Goal: Task Accomplishment & Management: Complete application form

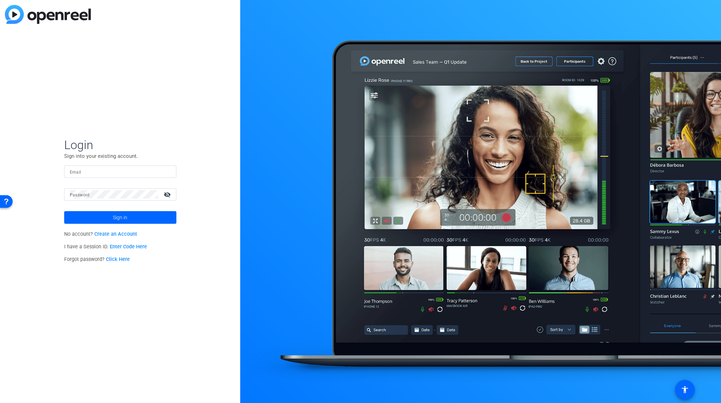
click at [89, 194] on mat-label "Password" at bounding box center [80, 195] width 20 height 5
click at [89, 172] on input "Email" at bounding box center [120, 171] width 101 height 8
type input "[PERSON_NAME][EMAIL_ADDRESS][DOMAIN_NAME]"
click at [64, 211] on button "Sign in" at bounding box center [120, 217] width 112 height 13
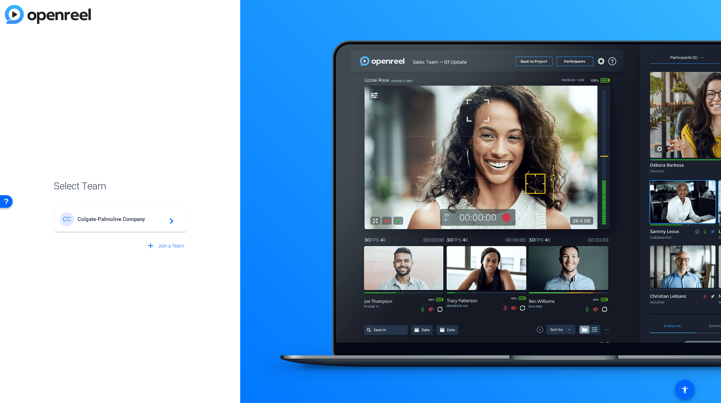
click at [106, 223] on div "CC Colgate-Palmolive Company navigate_next" at bounding box center [120, 219] width 121 height 14
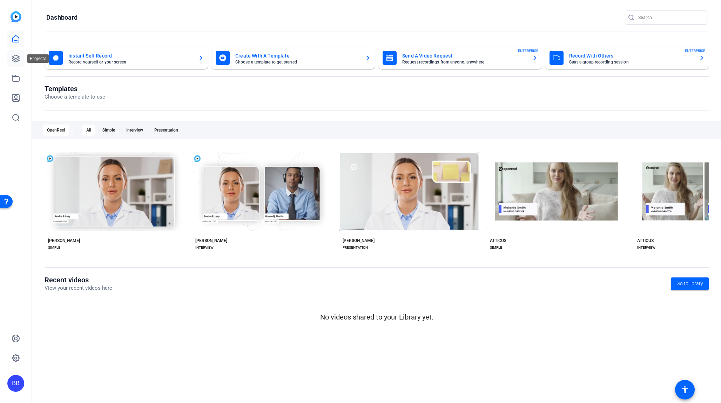
click at [13, 59] on icon at bounding box center [15, 58] width 7 height 7
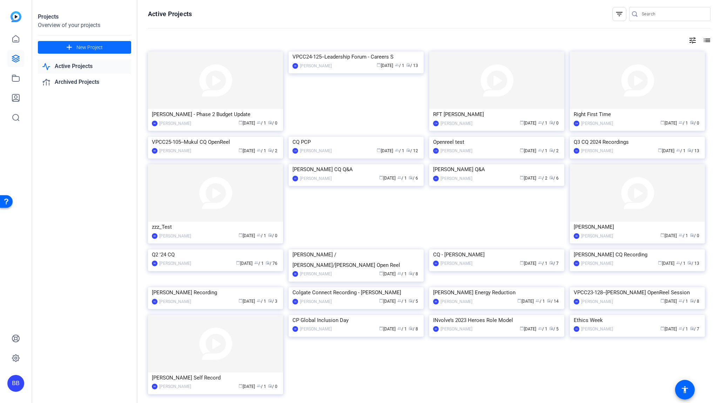
click at [79, 46] on span "New Project" at bounding box center [89, 47] width 26 height 7
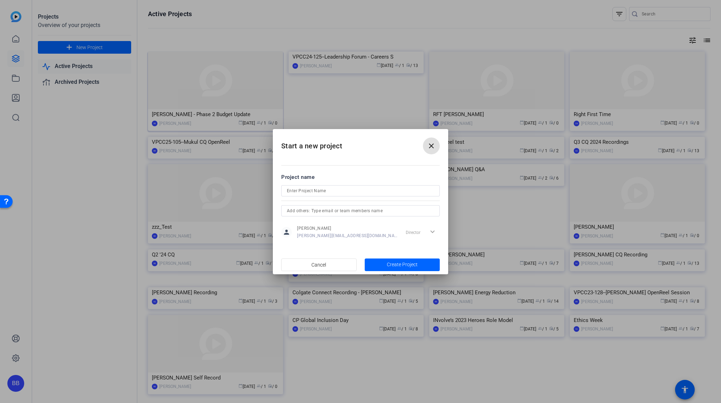
click at [194, 101] on div at bounding box center [360, 201] width 721 height 403
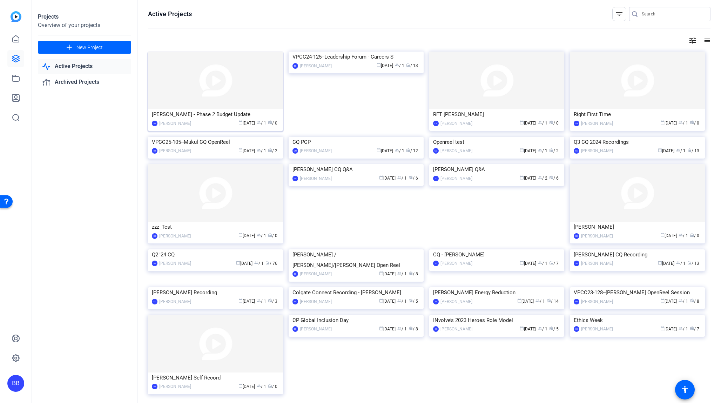
click at [235, 79] on img at bounding box center [215, 81] width 135 height 58
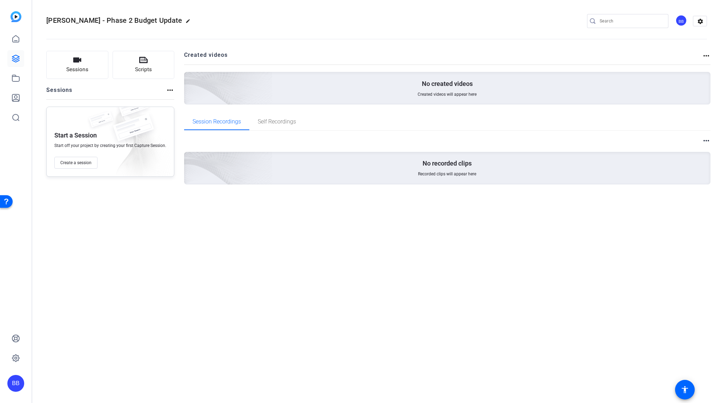
click at [186, 20] on mat-icon "edit" at bounding box center [190, 23] width 8 height 8
click at [98, 21] on input "[PERSON_NAME] - Phase 2 Budget Update" at bounding box center [75, 21] width 46 height 8
paste input "[EMAIL_ADDRESS][DOMAIN_NAME]"
type input "[EMAIL_ADDRESS][DOMAIN_NAME]"
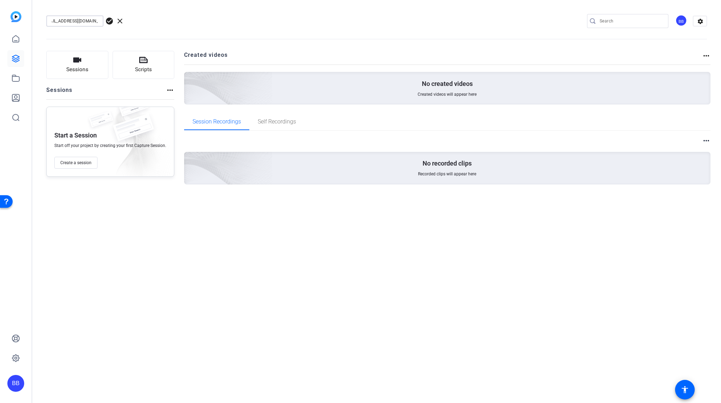
scroll to position [0, 0]
click at [99, 21] on div "[EMAIL_ADDRESS][DOMAIN_NAME]" at bounding box center [74, 20] width 57 height 11
click at [82, 162] on span "Create a session" at bounding box center [75, 163] width 31 height 6
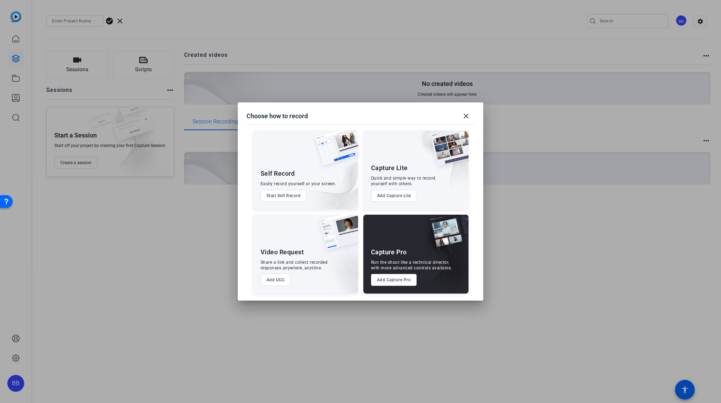
click at [276, 279] on button "Add UGC" at bounding box center [276, 280] width 31 height 12
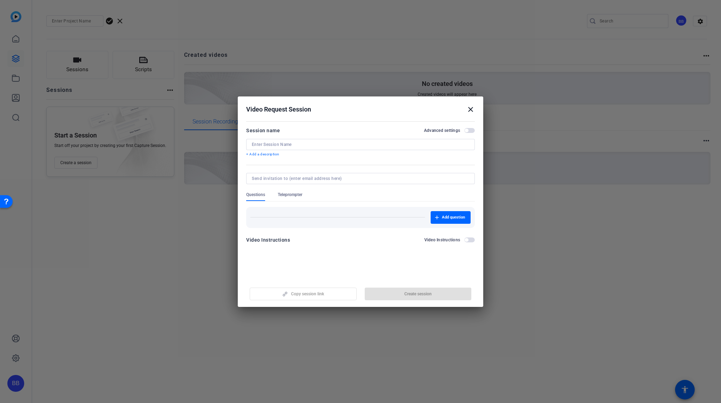
click at [273, 145] on input at bounding box center [360, 145] width 217 height 6
click at [278, 176] on form "Session name Advanced settings + Add a description Questions Teleprompter Add q…" at bounding box center [360, 187] width 229 height 122
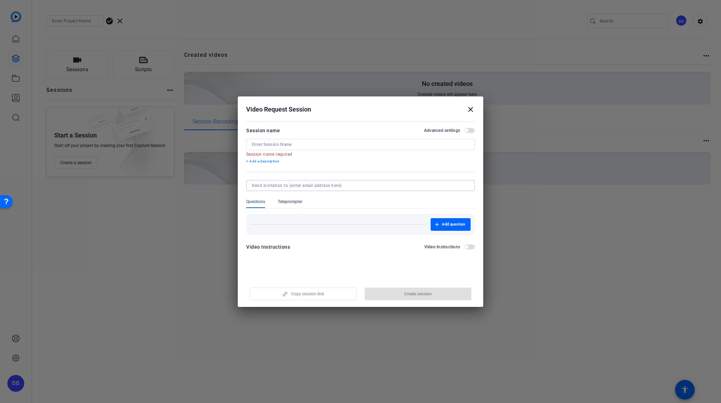
paste input "[EMAIL_ADDRESS][DOMAIN_NAME]"
type input "[EMAIL_ADDRESS][DOMAIN_NAME]"
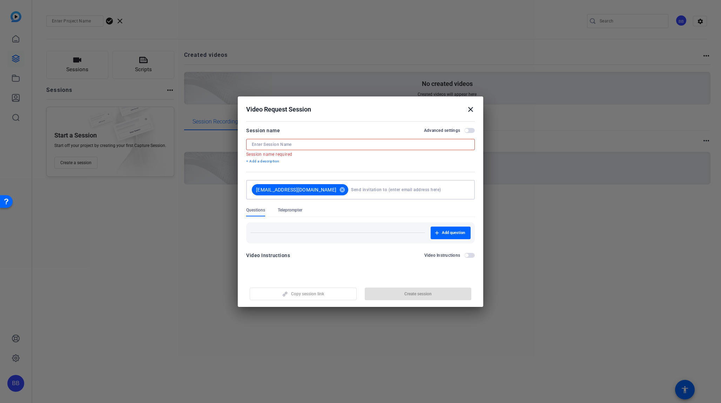
click at [288, 146] on input at bounding box center [360, 145] width 217 height 6
paste input "[PERSON_NAME]"
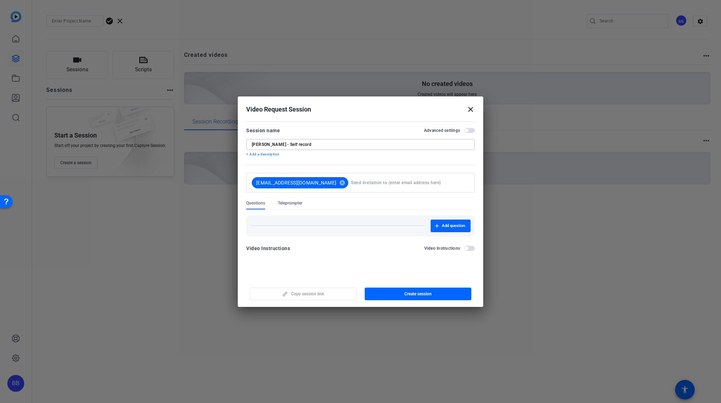
click at [468, 248] on span "button" at bounding box center [467, 249] width 4 height 4
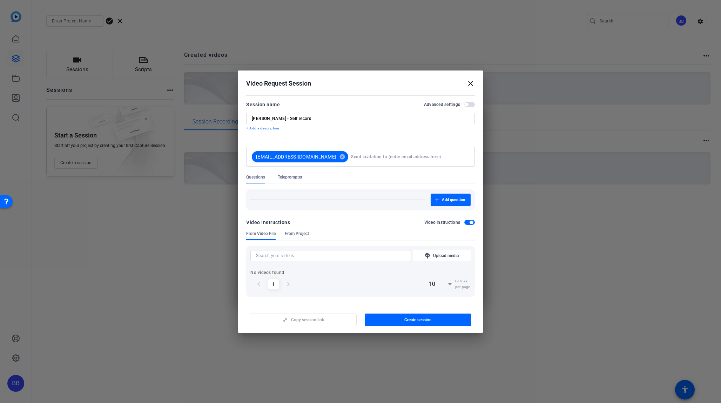
click at [469, 220] on span "button" at bounding box center [469, 222] width 11 height 5
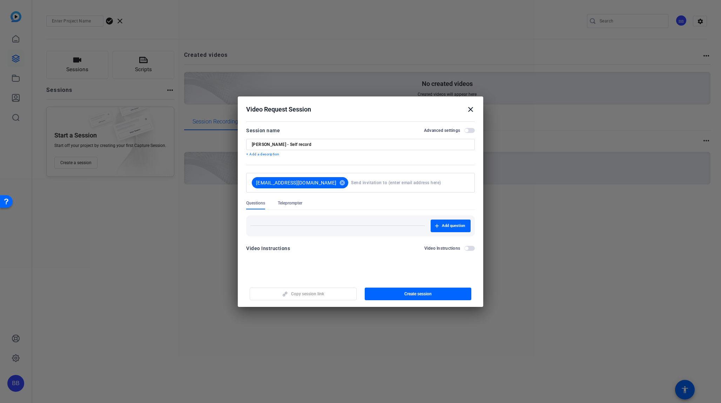
click at [471, 245] on div "Video Instructions Video Instructions" at bounding box center [360, 248] width 229 height 8
click at [290, 220] on div "Add question" at bounding box center [360, 226] width 220 height 13
click at [468, 130] on span "button" at bounding box center [467, 131] width 4 height 4
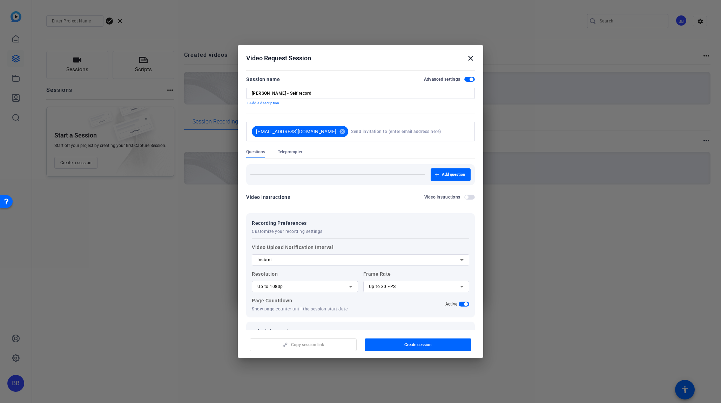
scroll to position [18, 0]
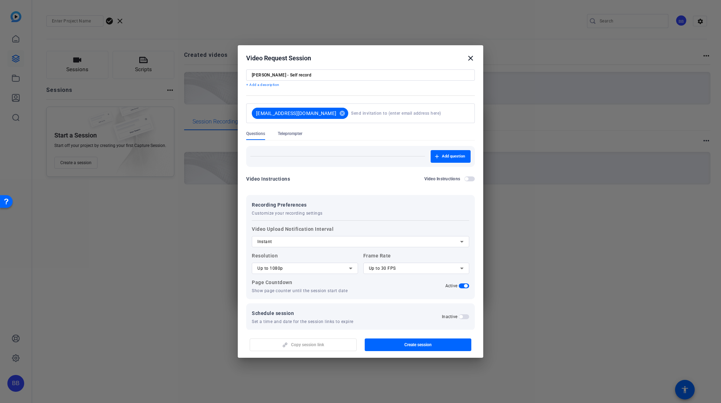
click at [313, 241] on div "Instant" at bounding box center [358, 241] width 203 height 8
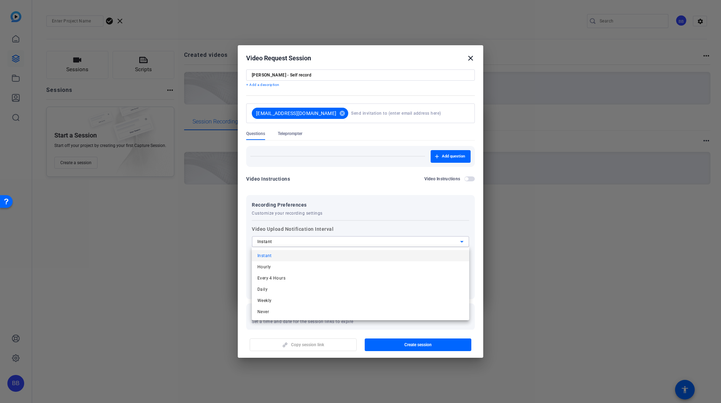
click at [342, 220] on div at bounding box center [360, 201] width 721 height 403
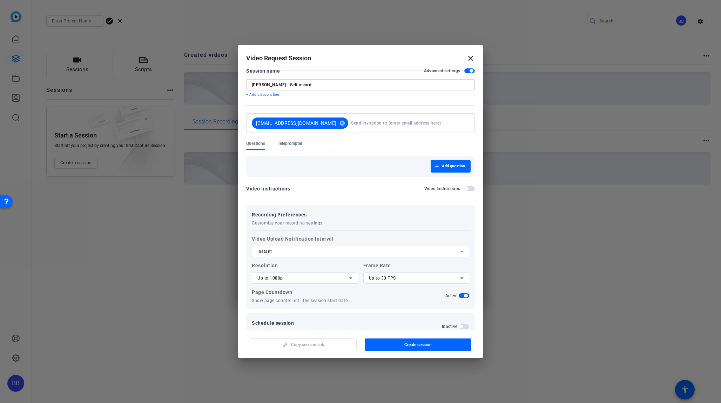
scroll to position [0, 0]
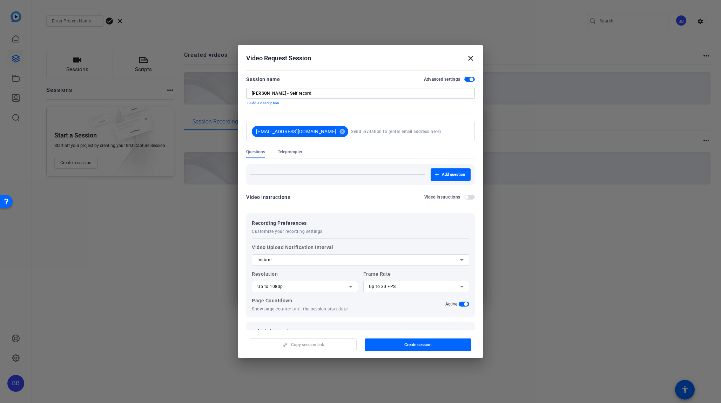
drag, startPoint x: 341, startPoint y: 74, endPoint x: 192, endPoint y: 68, distance: 148.5
click at [192, 68] on div "Choose how to record close Self Record Easily record yourself or your screen. S…" at bounding box center [360, 201] width 721 height 403
drag, startPoint x: 307, startPoint y: 88, endPoint x: 302, endPoint y: 93, distance: 6.2
click at [306, 88] on div "[PERSON_NAME] - Self record" at bounding box center [360, 93] width 217 height 11
click at [296, 94] on input "[PERSON_NAME] - Self record" at bounding box center [360, 93] width 217 height 6
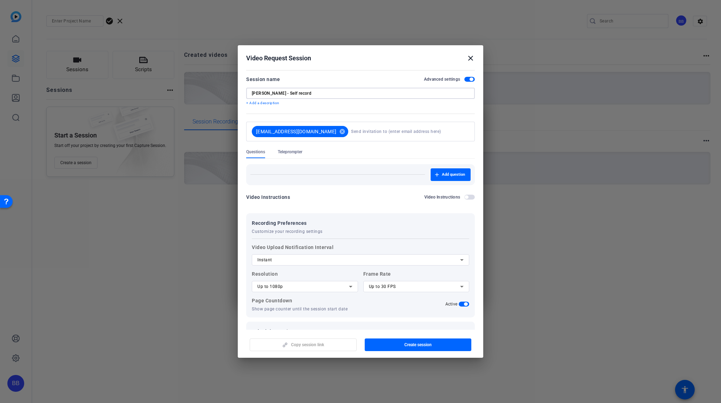
click at [295, 94] on input "[PERSON_NAME] - Self record" at bounding box center [360, 93] width 217 height 6
type input "[PERSON_NAME] - Self Record"
drag, startPoint x: 288, startPoint y: 91, endPoint x: 197, endPoint y: 92, distance: 90.8
click at [197, 92] on div "Choose how to record close Self Record Easily record yourself or your screen. S…" at bounding box center [360, 201] width 721 height 403
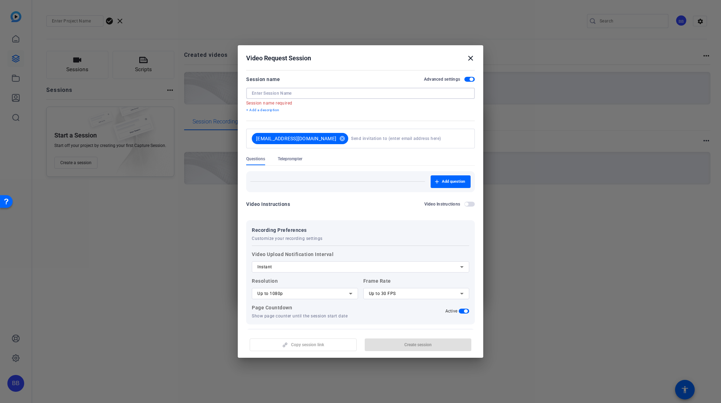
paste input "[PERSON_NAME] - Self Record"
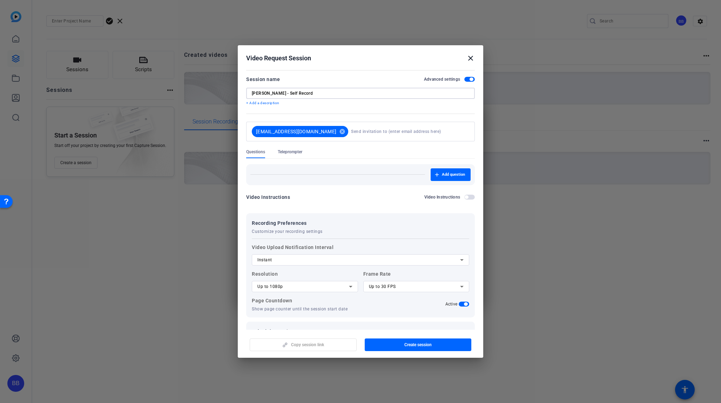
type input "[PERSON_NAME] - Self Record"
click at [466, 79] on span "button" at bounding box center [469, 79] width 11 height 5
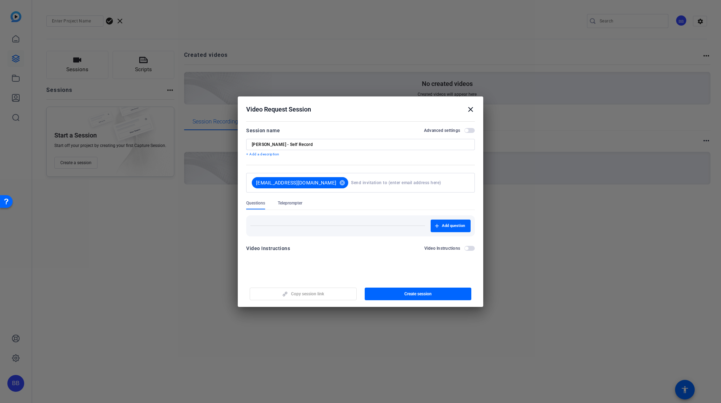
click at [310, 293] on div "Copy session link Create session" at bounding box center [360, 291] width 229 height 18
drag, startPoint x: 446, startPoint y: 298, endPoint x: 421, endPoint y: 295, distance: 25.8
click at [443, 297] on span "button" at bounding box center [418, 293] width 107 height 17
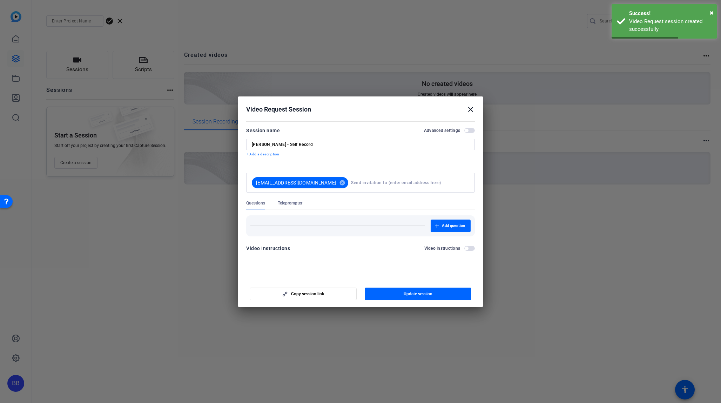
click at [108, 21] on div at bounding box center [360, 201] width 721 height 403
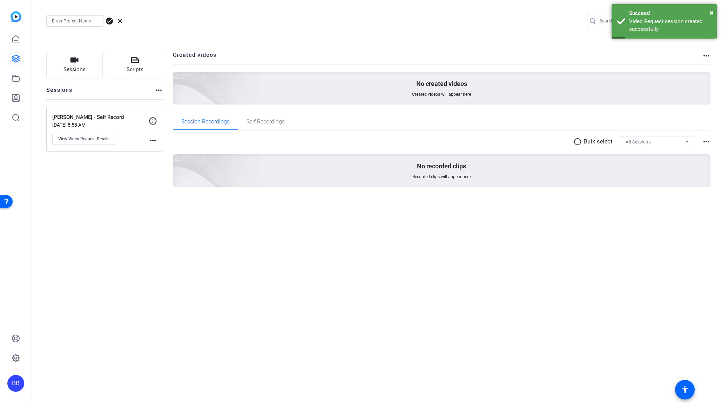
click at [68, 21] on input at bounding box center [75, 21] width 46 height 8
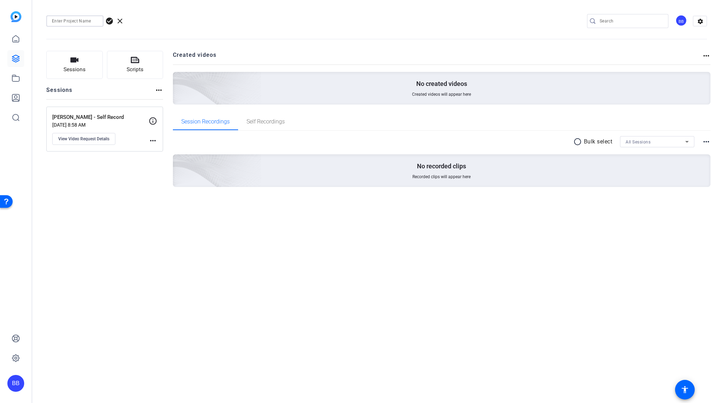
paste input "[URL][DOMAIN_NAME]"
type input "[URL][DOMAIN_NAME]"
click at [94, 22] on input "[URL][DOMAIN_NAME]" at bounding box center [75, 21] width 46 height 8
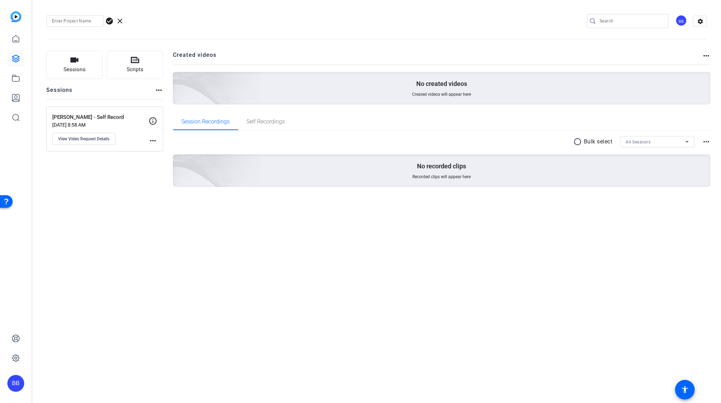
click at [136, 183] on div "Sessions Scripts Sessions more_horiz [PERSON_NAME] - Self Record [DATE] 8:58 AM…" at bounding box center [104, 130] width 117 height 159
click at [154, 120] on icon at bounding box center [153, 121] width 8 height 8
click at [155, 142] on mat-icon "more_horiz" at bounding box center [153, 140] width 8 height 8
click at [78, 138] on div at bounding box center [360, 201] width 721 height 403
click at [82, 138] on span "View Video Request Details" at bounding box center [83, 139] width 51 height 6
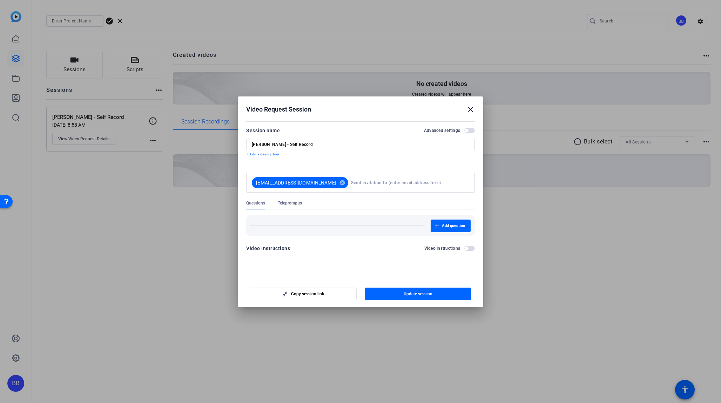
click at [90, 165] on div at bounding box center [360, 201] width 721 height 403
drag, startPoint x: 189, startPoint y: 168, endPoint x: 161, endPoint y: 137, distance: 41.5
click at [188, 167] on div at bounding box center [360, 201] width 721 height 403
click at [470, 110] on mat-icon "close" at bounding box center [470, 109] width 8 height 8
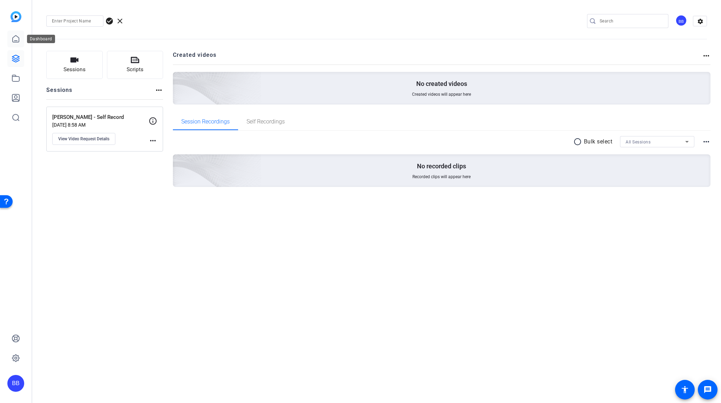
click at [12, 41] on icon at bounding box center [16, 39] width 8 height 8
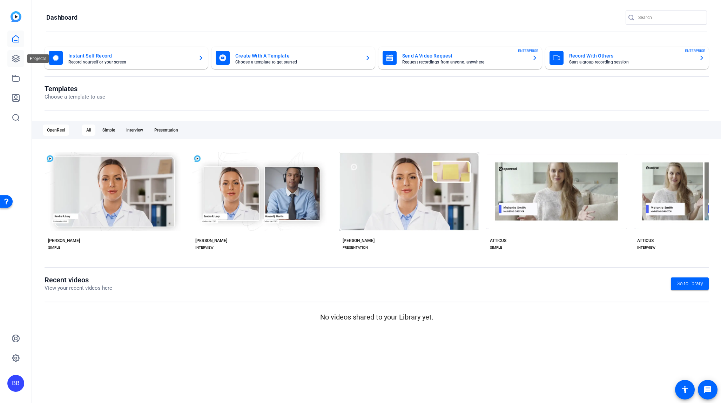
click at [16, 59] on icon at bounding box center [15, 58] width 7 height 7
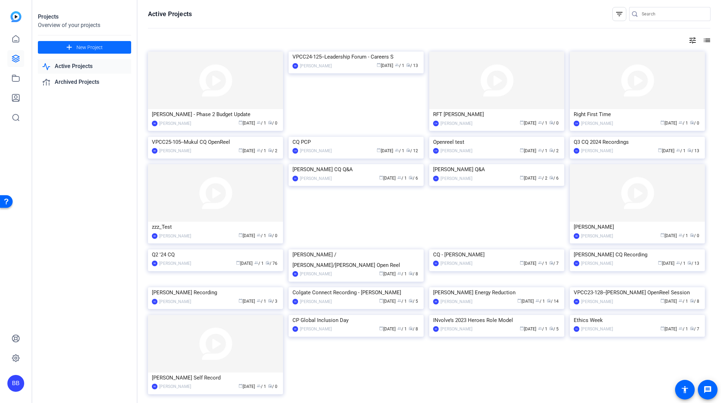
click at [92, 47] on span "New Project" at bounding box center [89, 47] width 26 height 7
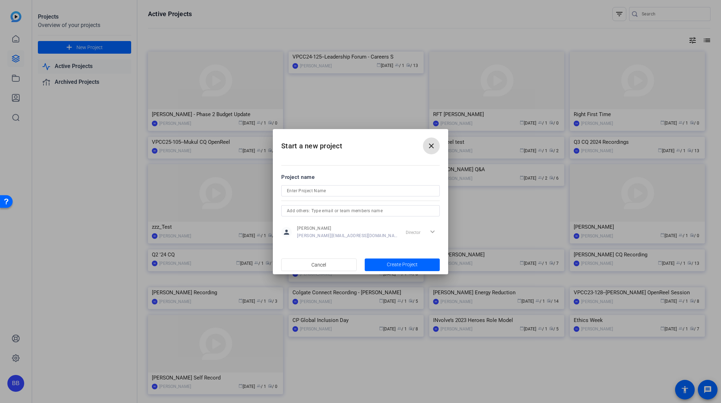
click at [310, 189] on input at bounding box center [360, 191] width 147 height 8
